Goal: Task Accomplishment & Management: Manage account settings

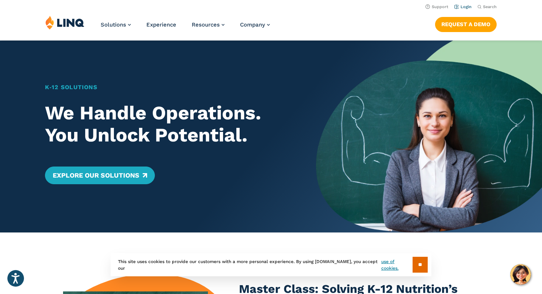
click at [463, 9] on link "Login" at bounding box center [462, 6] width 17 height 5
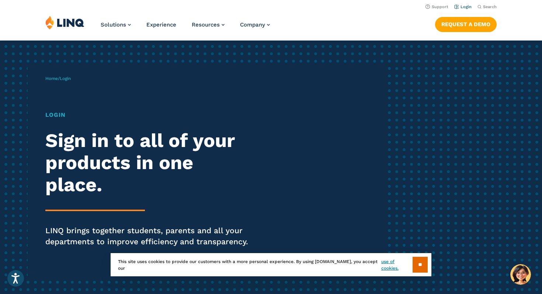
click at [464, 5] on link "Login" at bounding box center [462, 6] width 17 height 5
